Goal: Transaction & Acquisition: Obtain resource

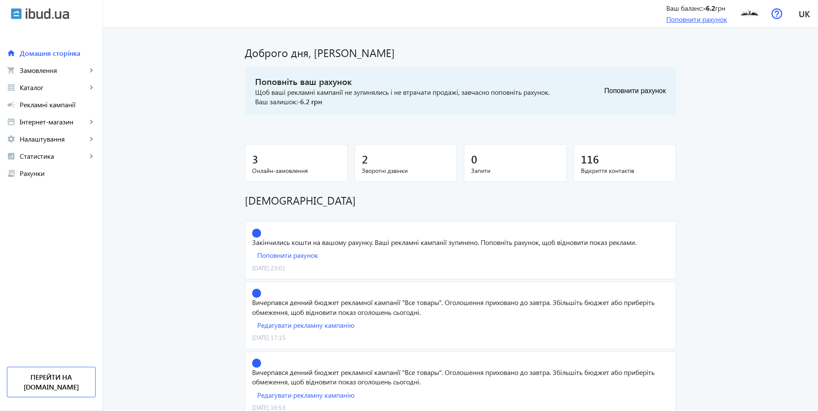
click at [701, 20] on link "Поповнити рахунок" at bounding box center [696, 19] width 61 height 9
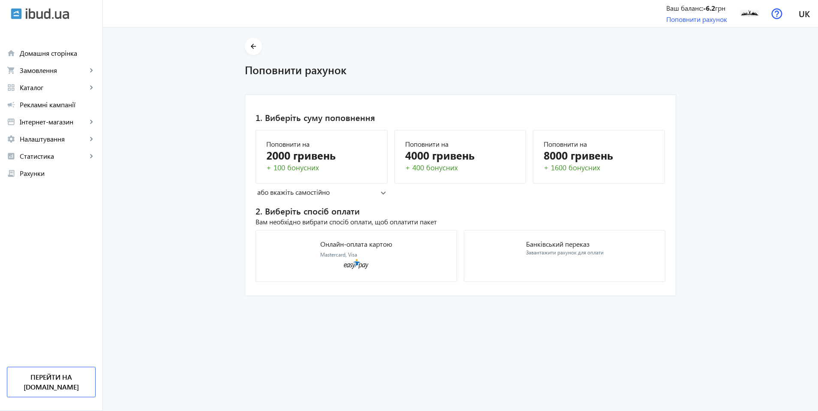
click at [384, 193] on mat-expansion-panel-header "або вкажіть самостійно" at bounding box center [322, 192] width 132 height 13
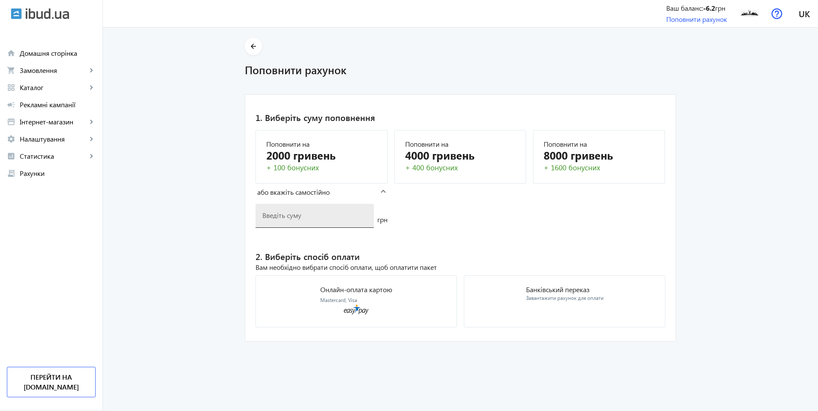
click at [352, 221] on div at bounding box center [314, 216] width 105 height 24
type input "3000"
click at [419, 226] on mat-card "1. Виберіть суму поповнення Поповнити на 2000 гривень + 100 бонусних Поповнити …" at bounding box center [460, 217] width 431 height 247
click at [535, 315] on mat-card "Банківський переказ Завантажити рахунок для оплати" at bounding box center [565, 301] width 202 height 52
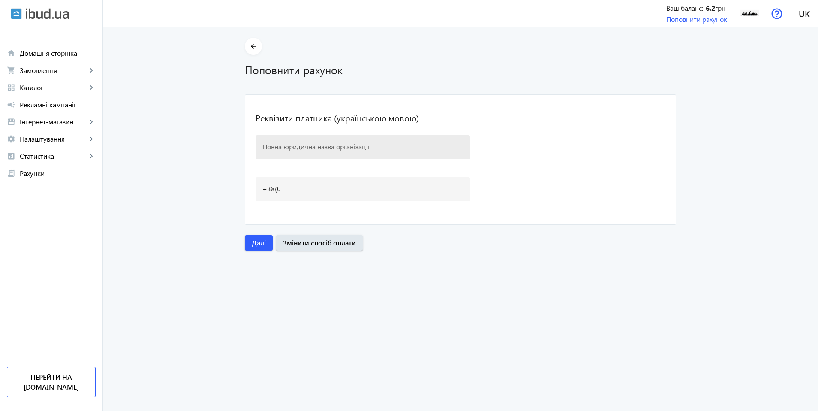
click at [341, 144] on input at bounding box center [362, 146] width 201 height 9
type input "ТОВ "БК" Київ-Індустріал""
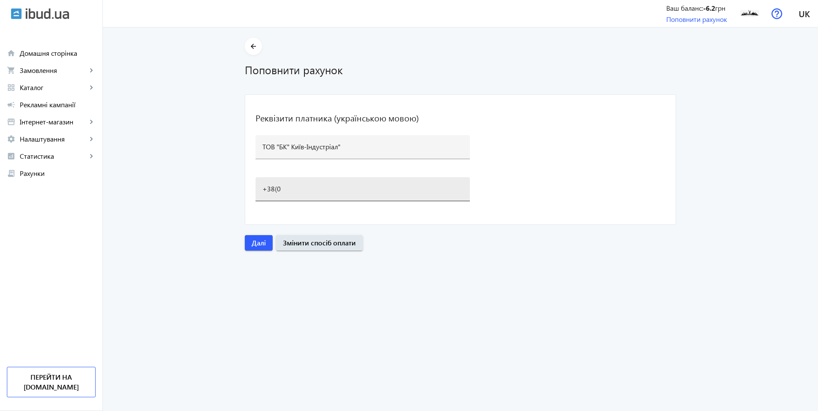
click at [337, 183] on div "+38(0" at bounding box center [362, 189] width 201 height 24
click at [338, 191] on input "+38(0" at bounding box center [362, 188] width 201 height 9
type input "[PHONE_NUMBER]"
click at [252, 241] on span "Далі" at bounding box center [259, 242] width 14 height 9
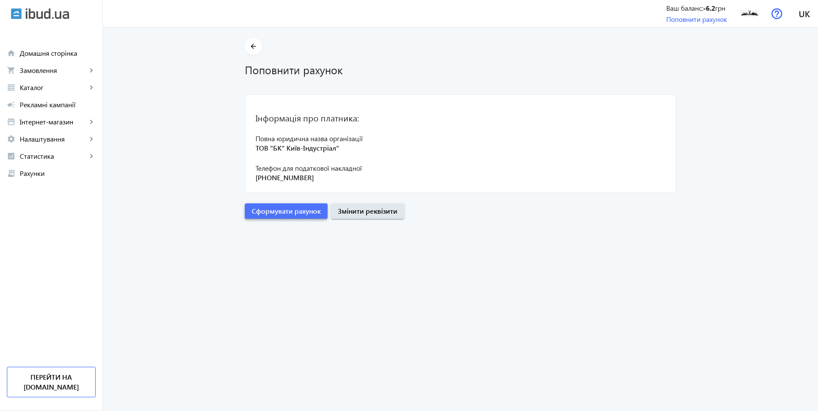
click at [282, 219] on span "submit" at bounding box center [286, 211] width 83 height 21
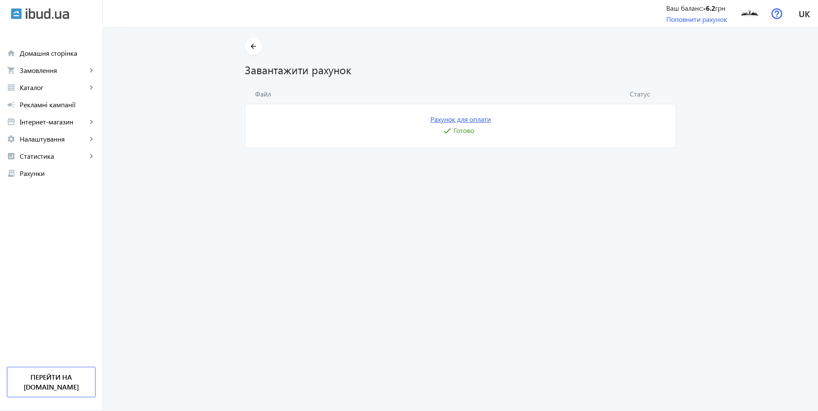
click at [456, 119] on link "Рахунок для оплати" at bounding box center [461, 119] width 60 height 9
